Goal: Information Seeking & Learning: Compare options

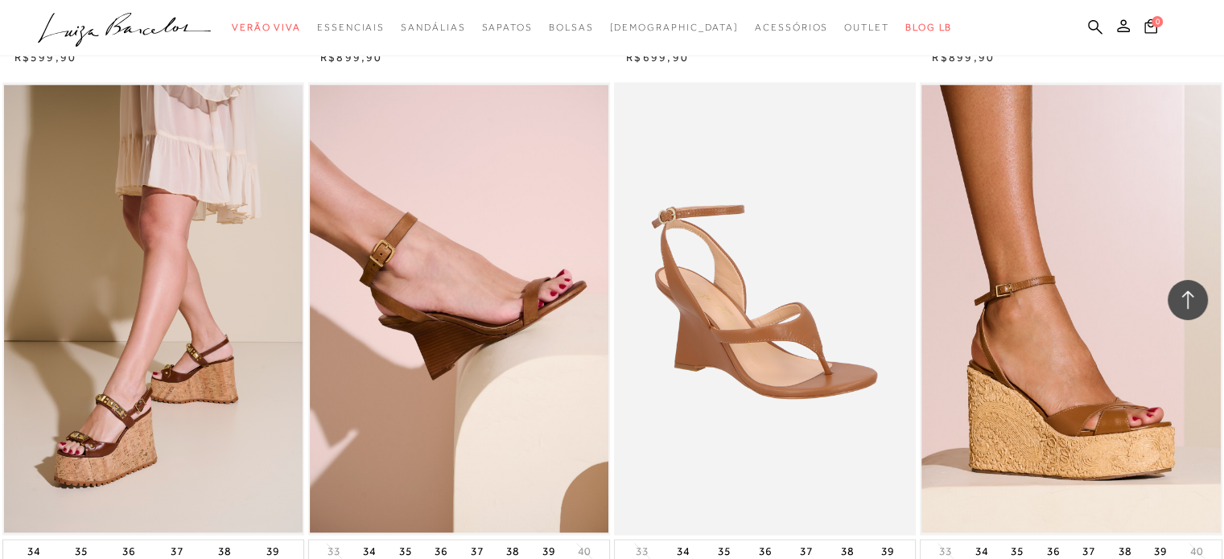
scroll to position [2883, 0]
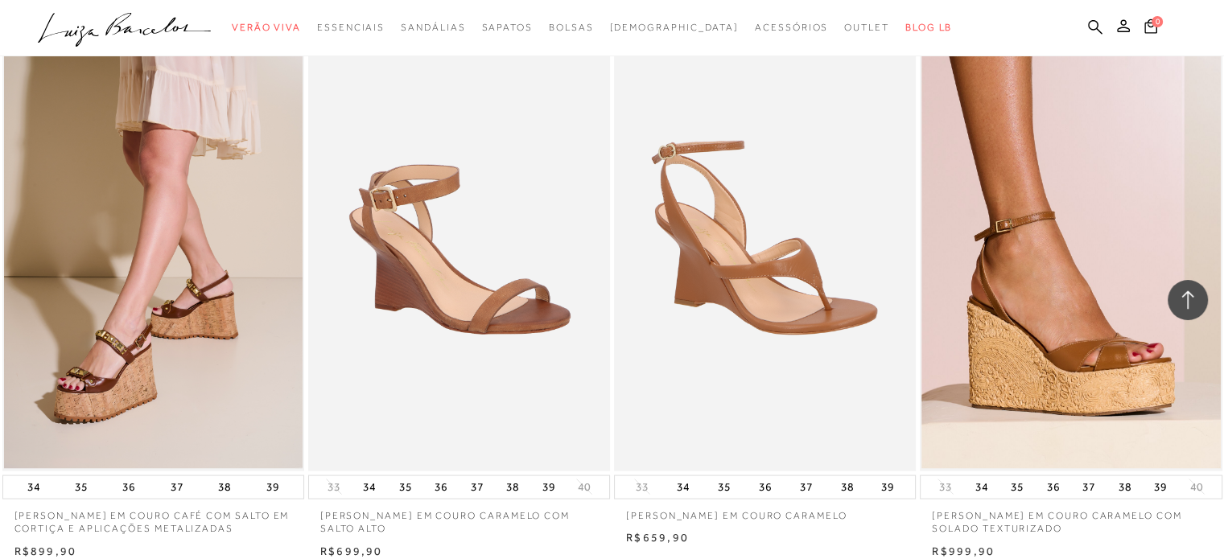
click at [435, 290] on img at bounding box center [460, 244] width 300 height 453
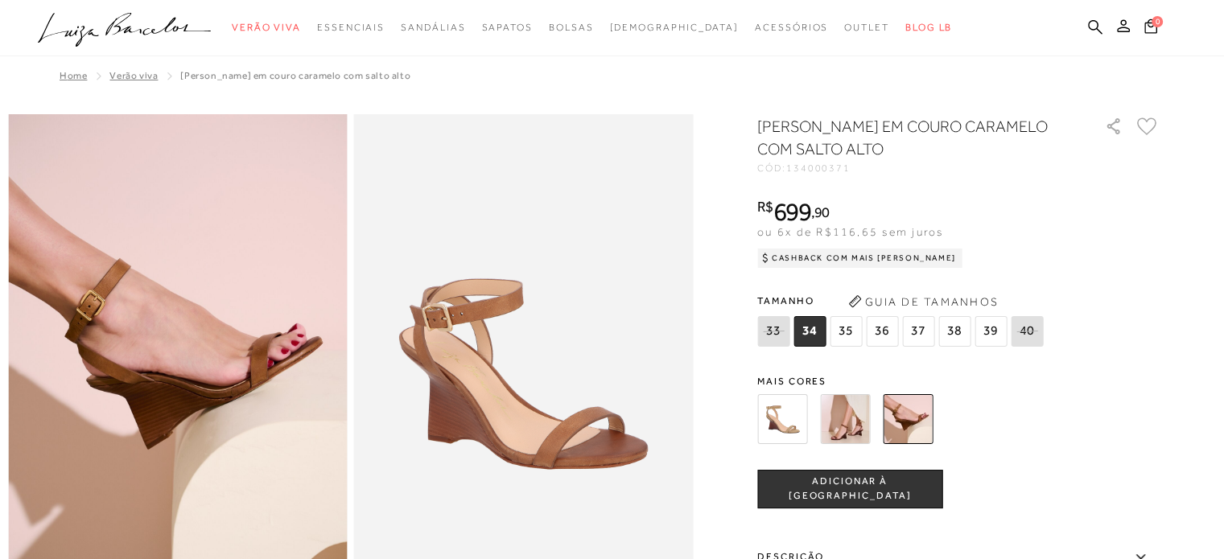
click at [838, 428] on img at bounding box center [845, 419] width 50 height 50
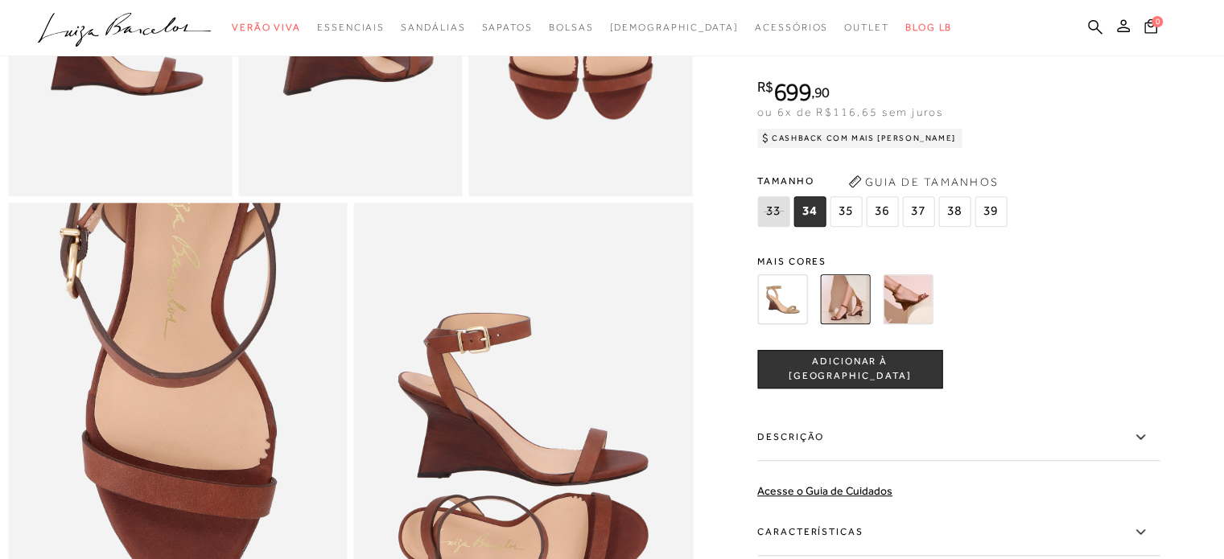
scroll to position [885, 0]
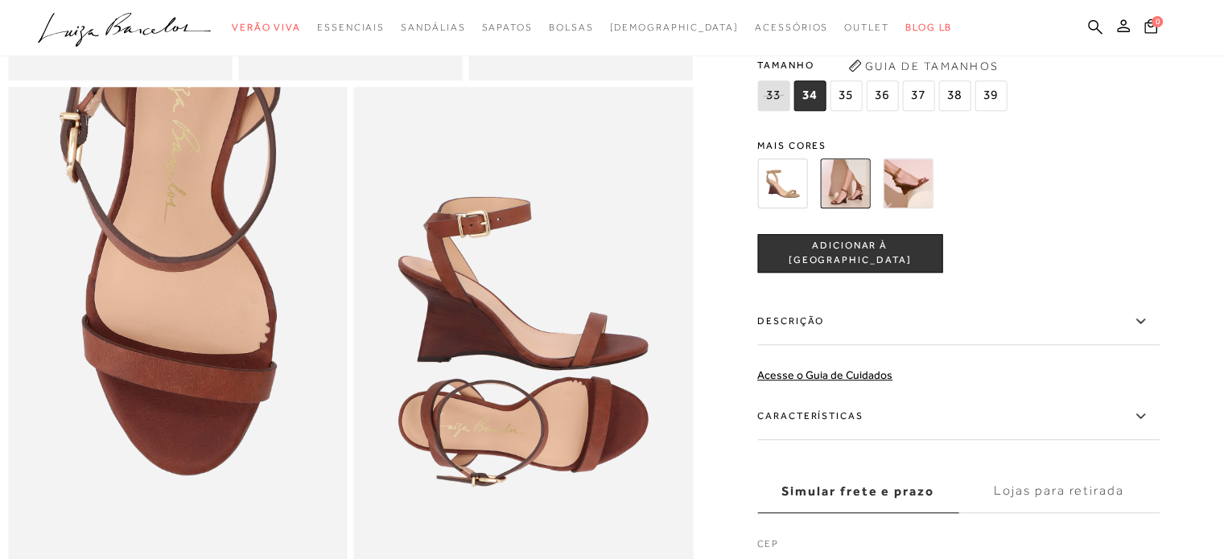
click at [789, 208] on img at bounding box center [782, 184] width 50 height 50
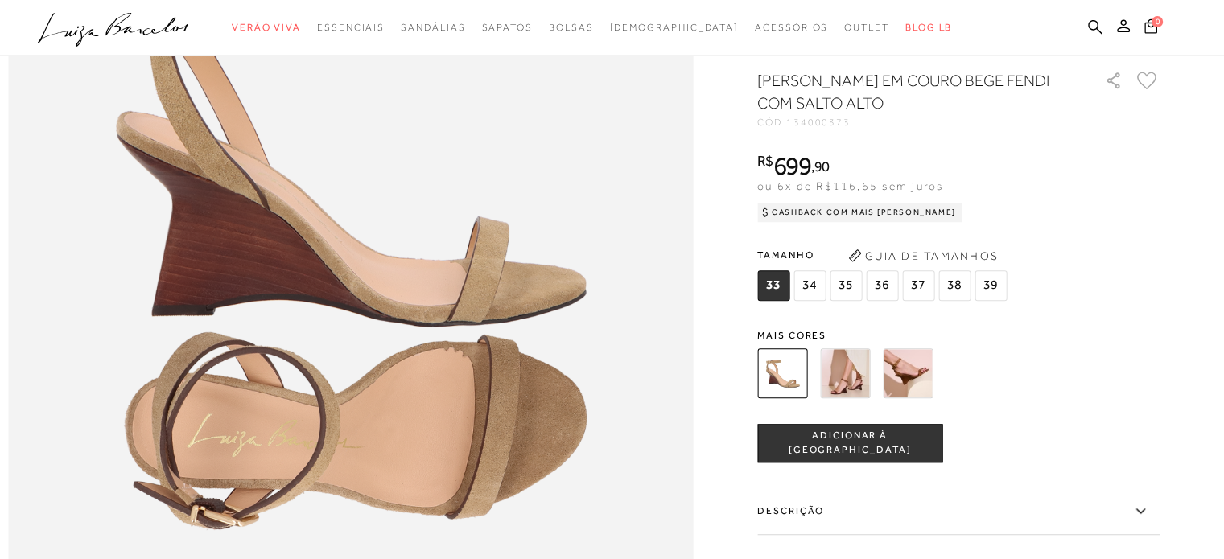
scroll to position [1207, 0]
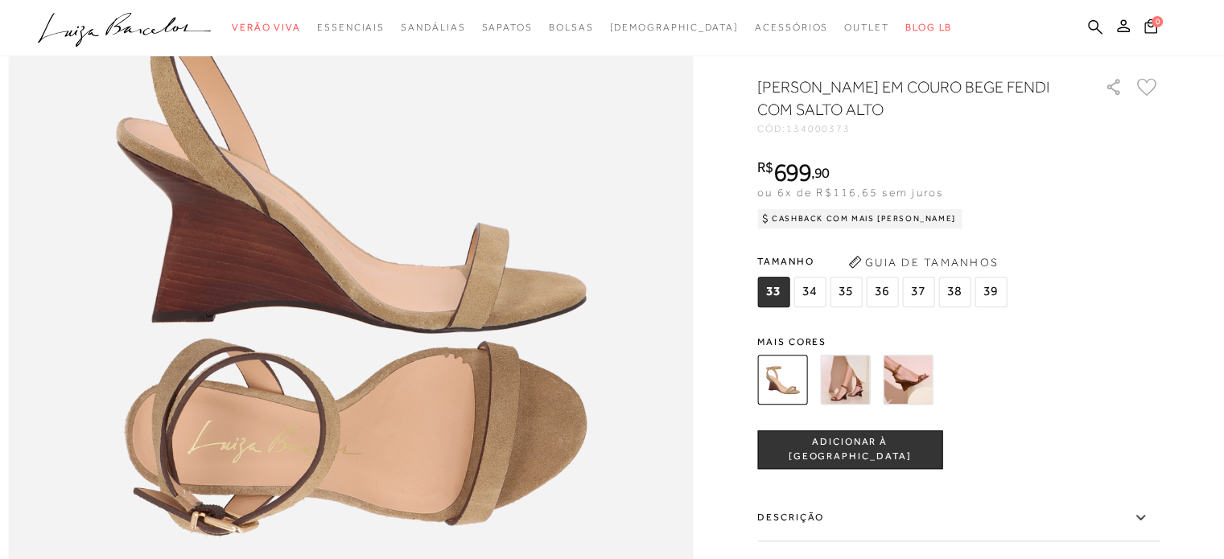
click at [892, 405] on img at bounding box center [908, 380] width 50 height 50
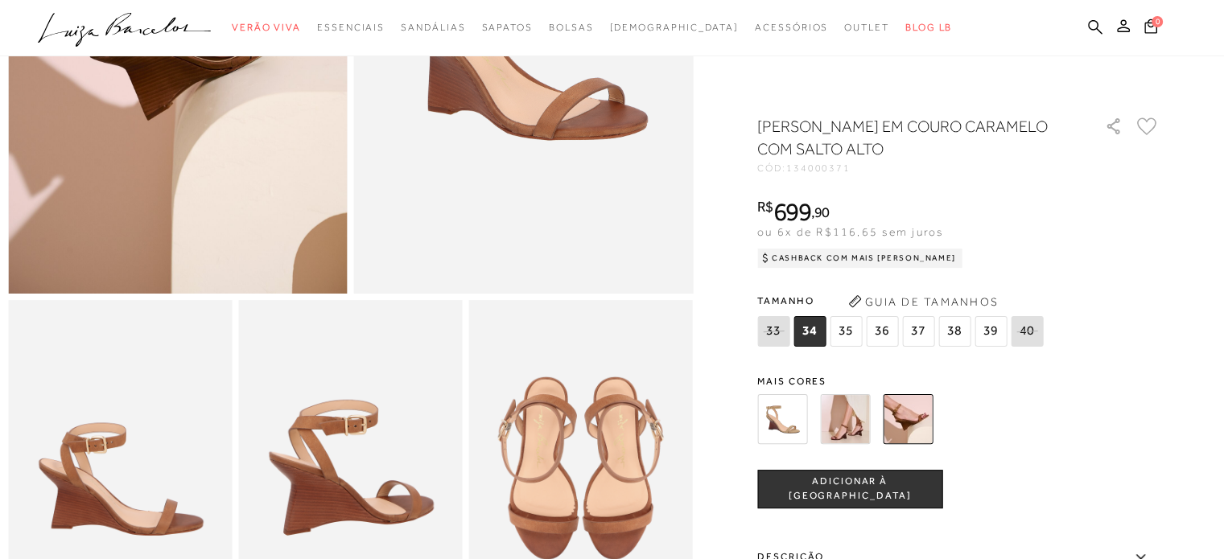
scroll to position [322, 0]
